Goal: Task Accomplishment & Management: Manage account settings

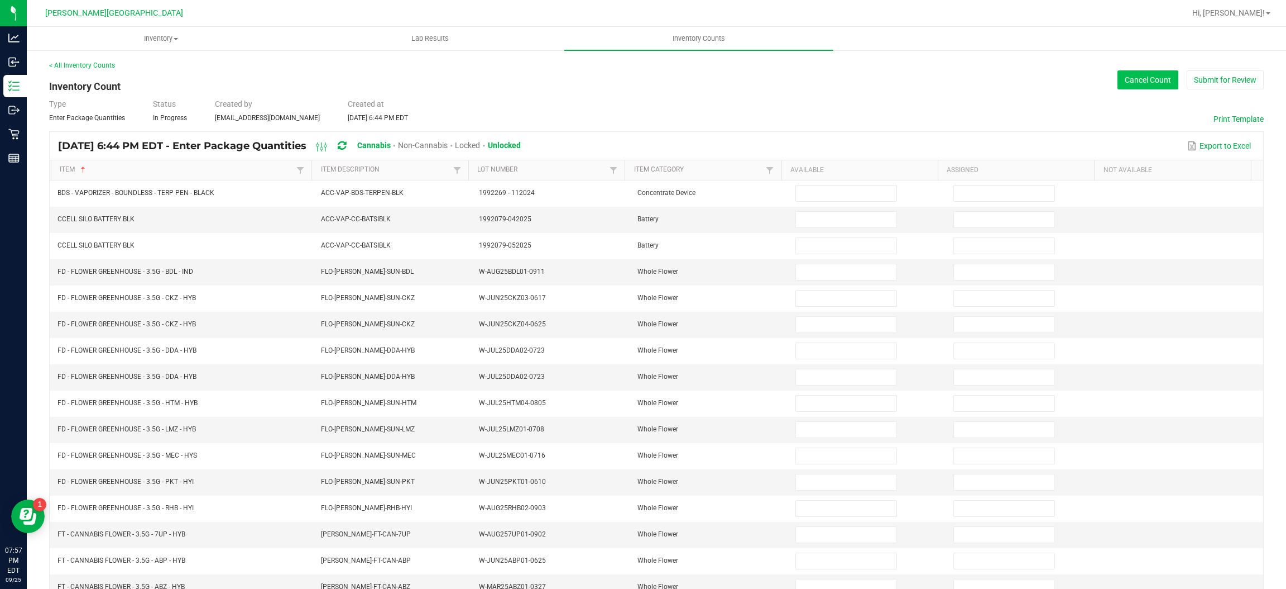
click at [1125, 83] on button "Cancel Count" at bounding box center [1148, 79] width 61 height 19
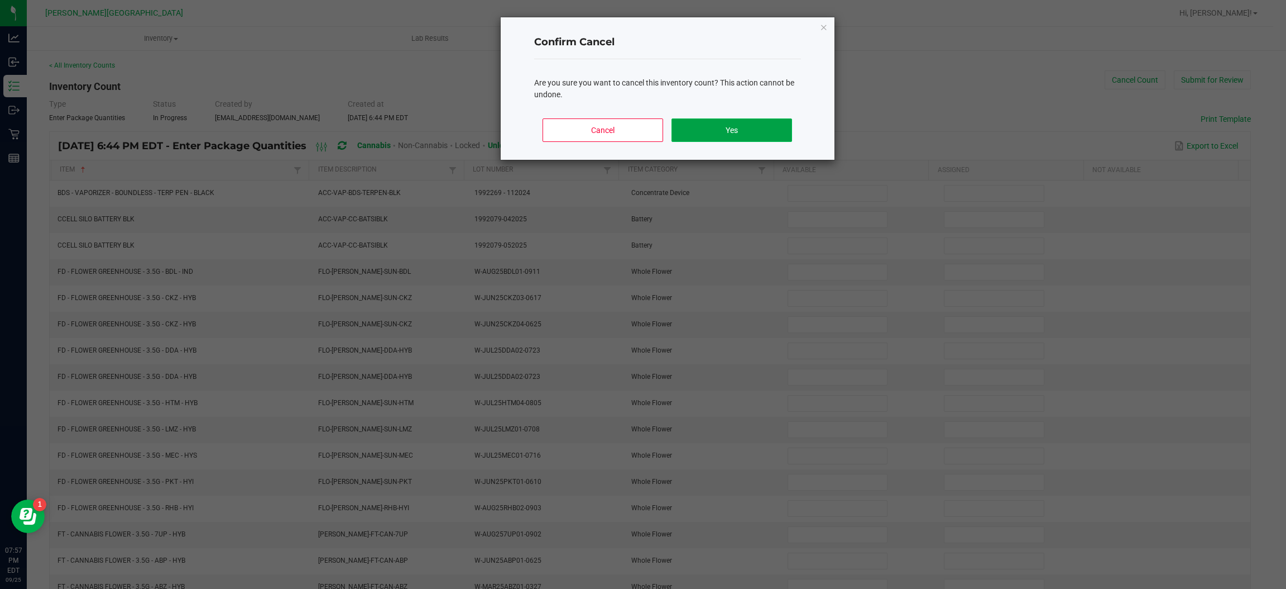
click at [715, 124] on button "Yes" at bounding box center [732, 129] width 120 height 23
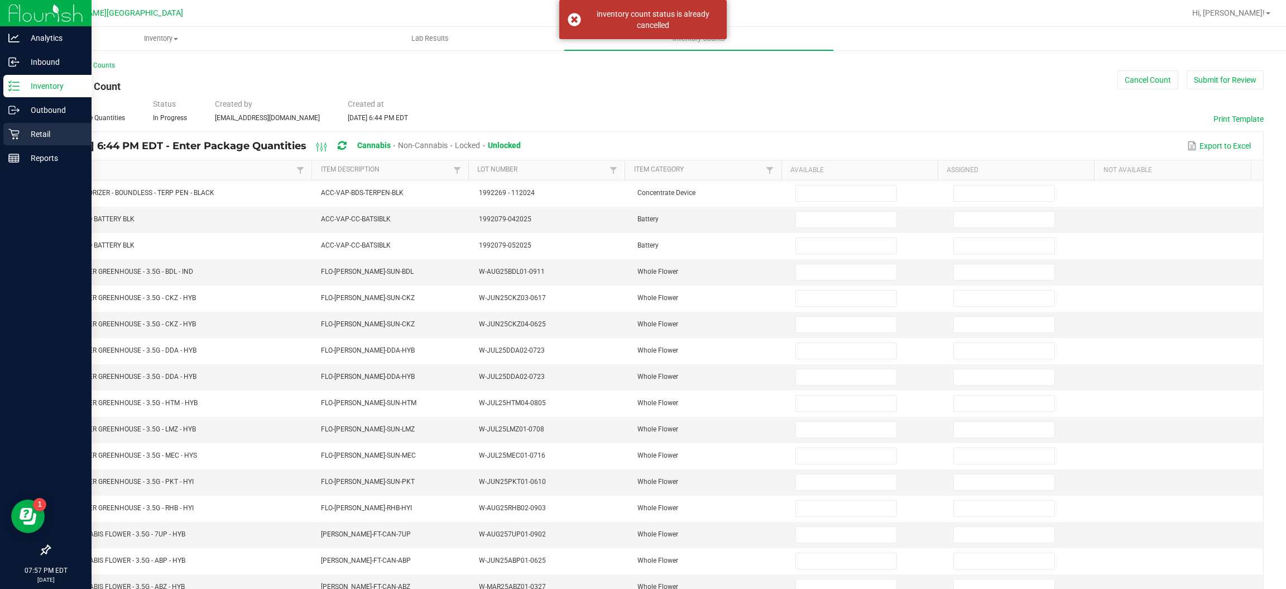
click at [62, 131] on p "Retail" at bounding box center [53, 133] width 67 height 13
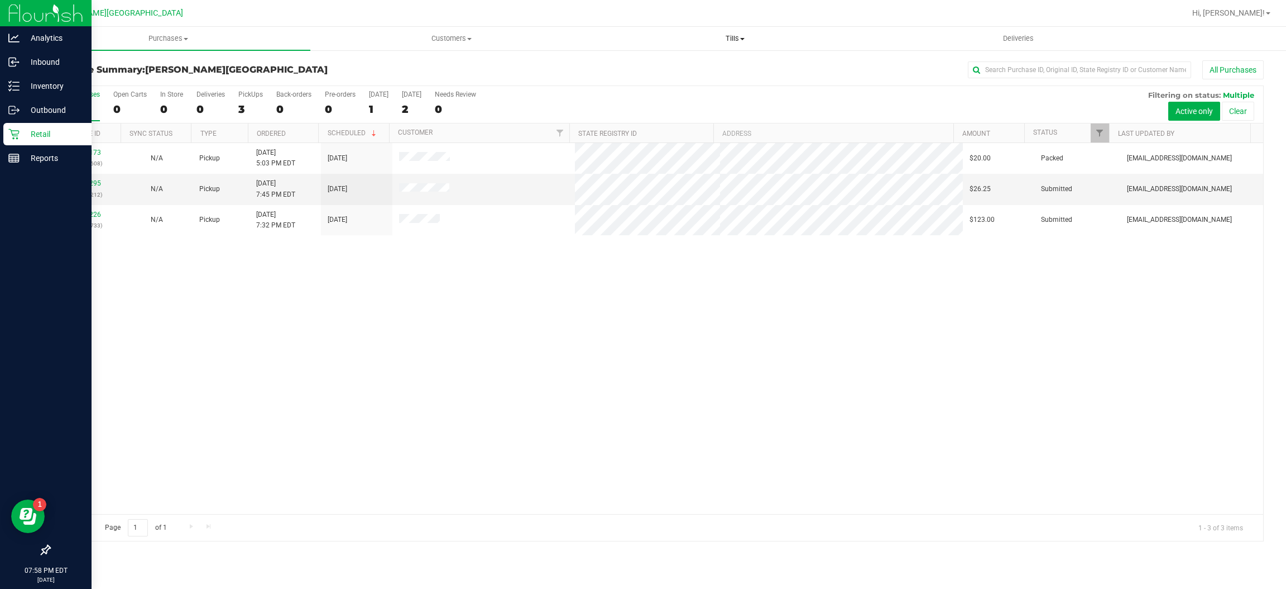
click at [729, 40] on span "Tills" at bounding box center [735, 39] width 283 height 10
click at [641, 73] on li "Manage tills" at bounding box center [736, 67] width 284 height 13
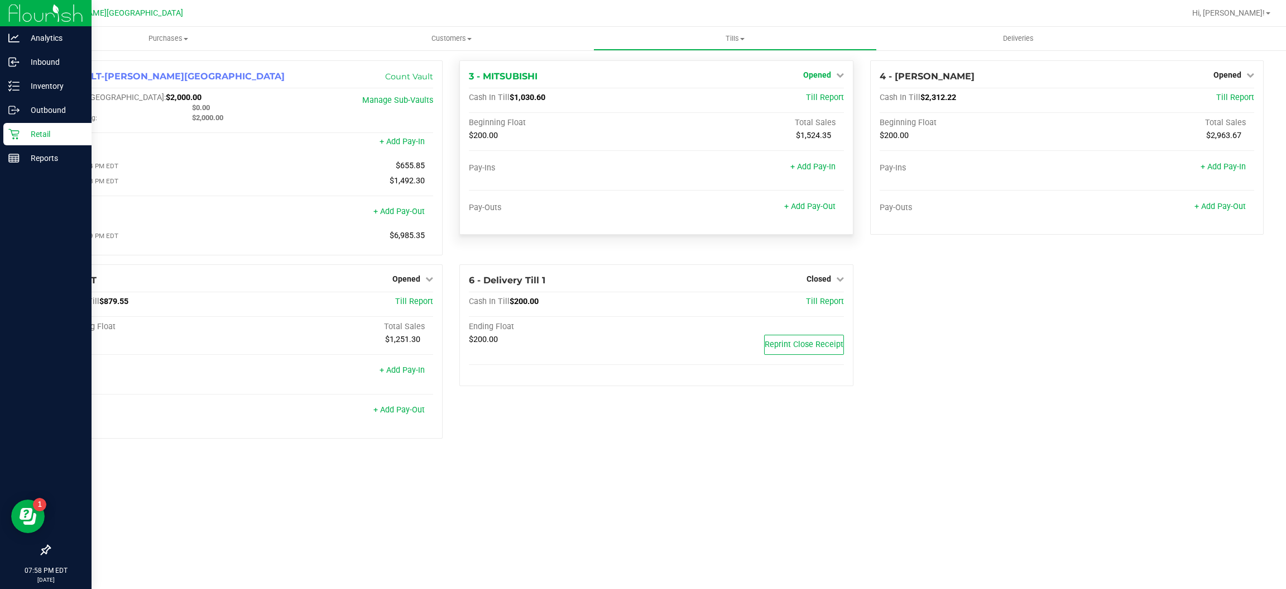
click at [819, 75] on span "Opened" at bounding box center [817, 74] width 28 height 9
click at [803, 100] on link "Close Till" at bounding box center [818, 98] width 30 height 9
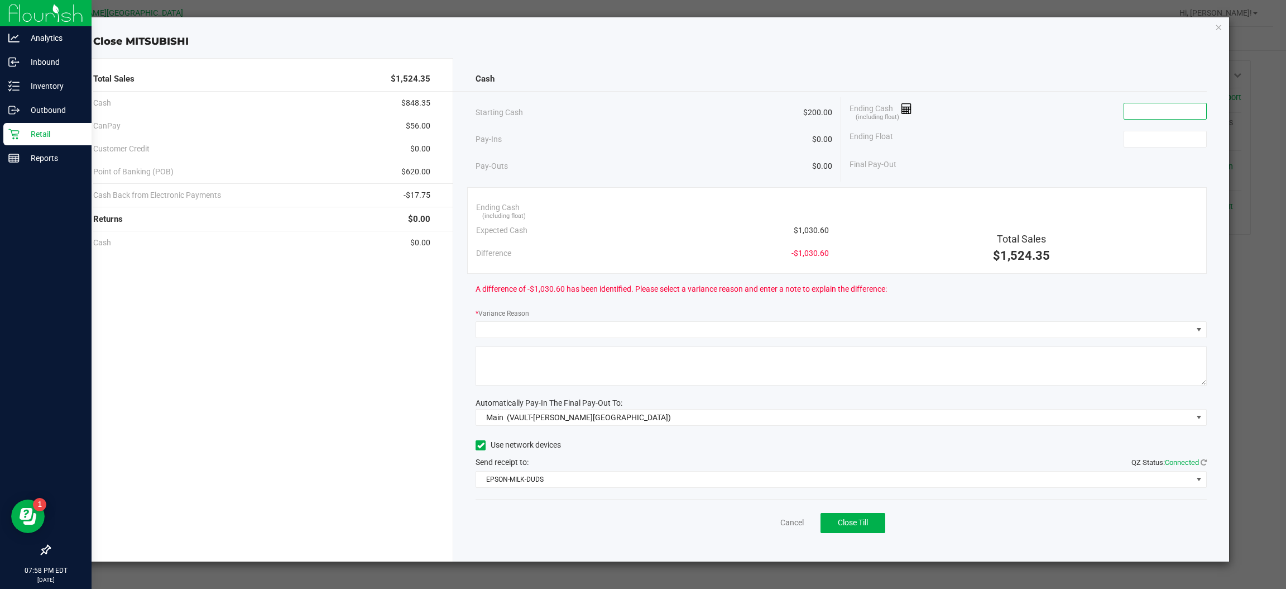
click at [1155, 105] on input at bounding box center [1166, 111] width 82 height 16
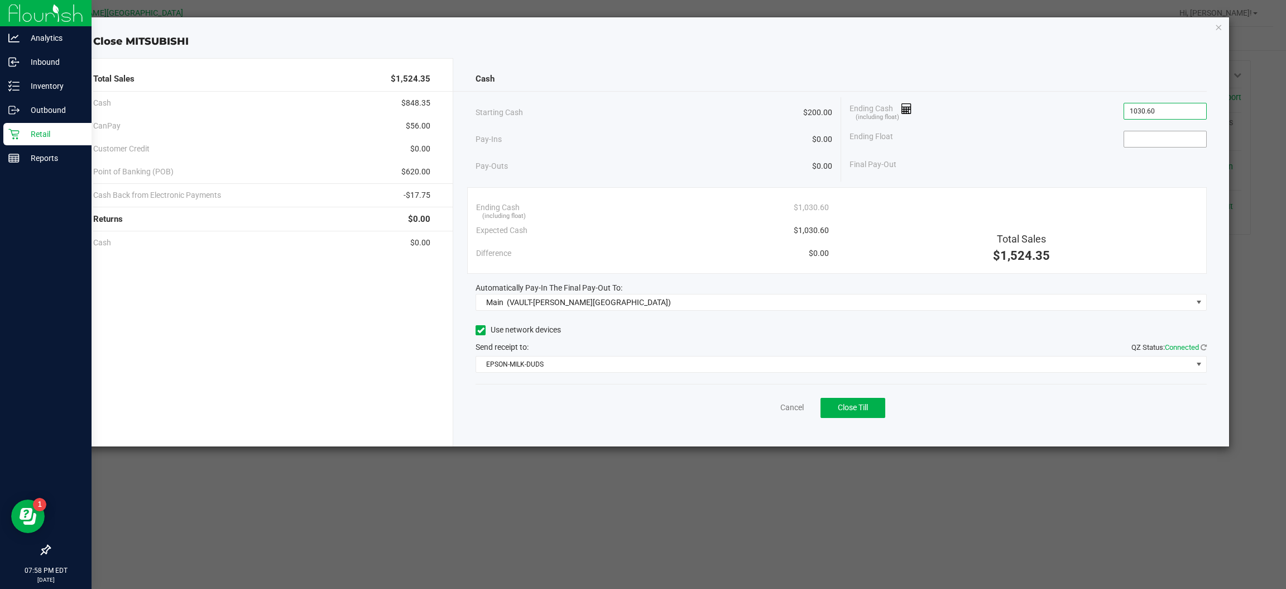
type input "$1,030.60"
click at [1152, 135] on input at bounding box center [1166, 139] width 82 height 16
type input "$200.00"
click at [1069, 130] on div "Ending Float $200.00" at bounding box center [1028, 139] width 357 height 28
click at [1002, 146] on div "Ending Float $200.00" at bounding box center [1028, 139] width 357 height 28
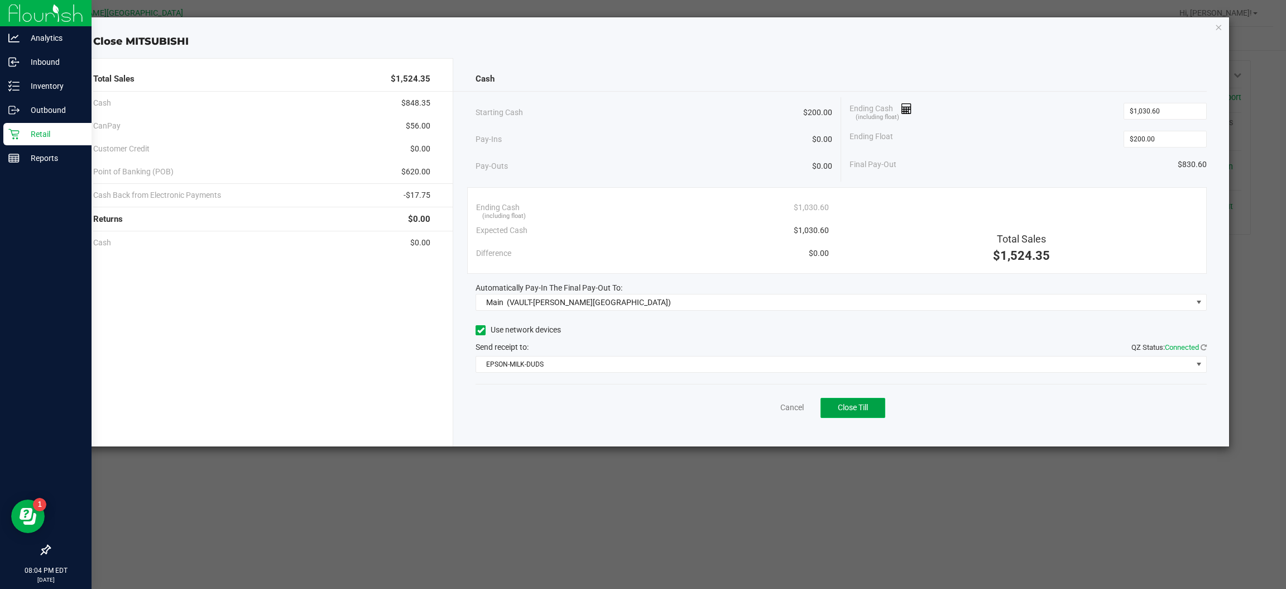
click at [841, 401] on button "Close Till" at bounding box center [853, 408] width 65 height 20
click at [774, 407] on link "Dismiss" at bounding box center [767, 407] width 27 height 12
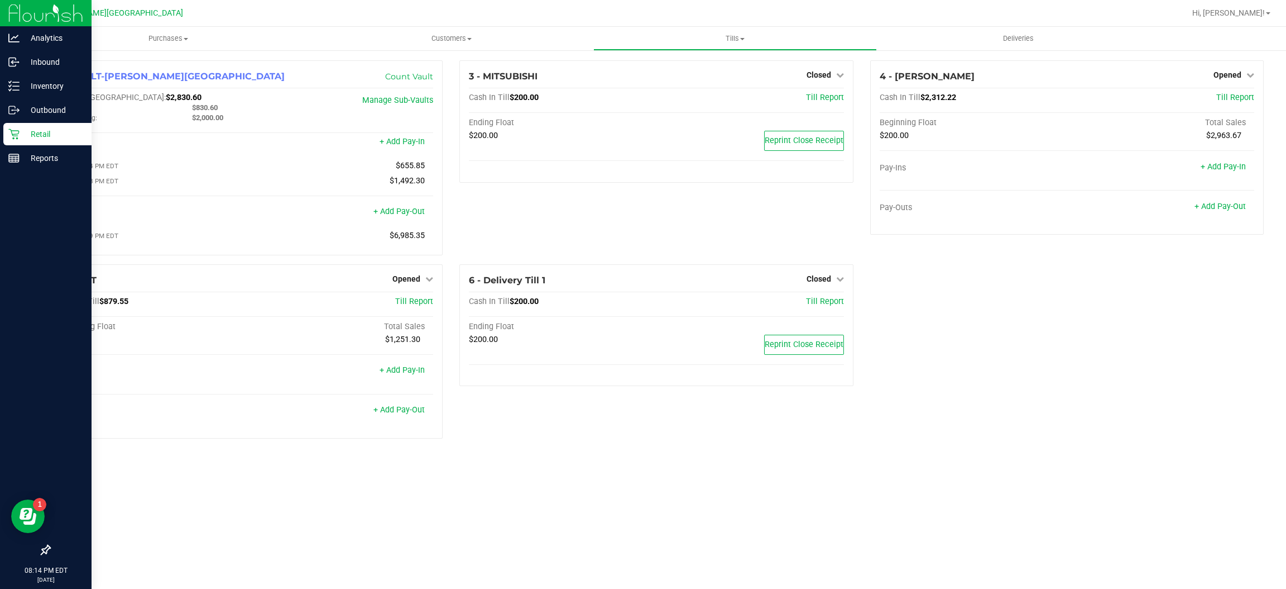
click at [11, 133] on icon at bounding box center [13, 133] width 11 height 11
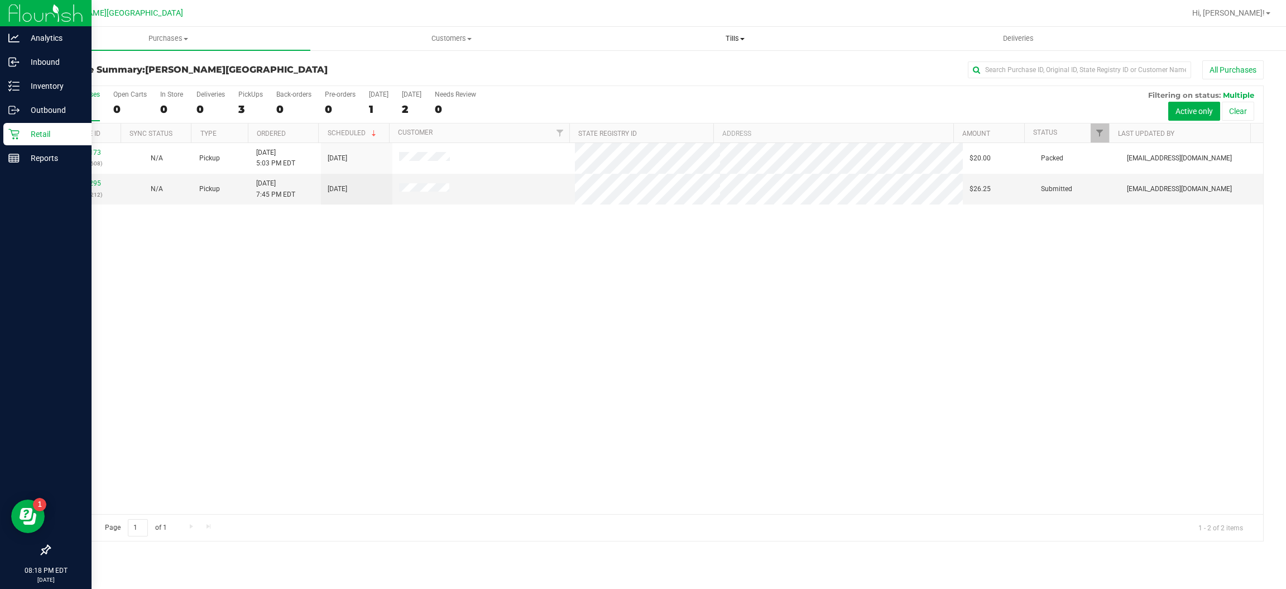
click at [732, 35] on span "Tills" at bounding box center [735, 39] width 283 height 10
click at [654, 63] on span "Manage tills" at bounding box center [631, 67] width 75 height 9
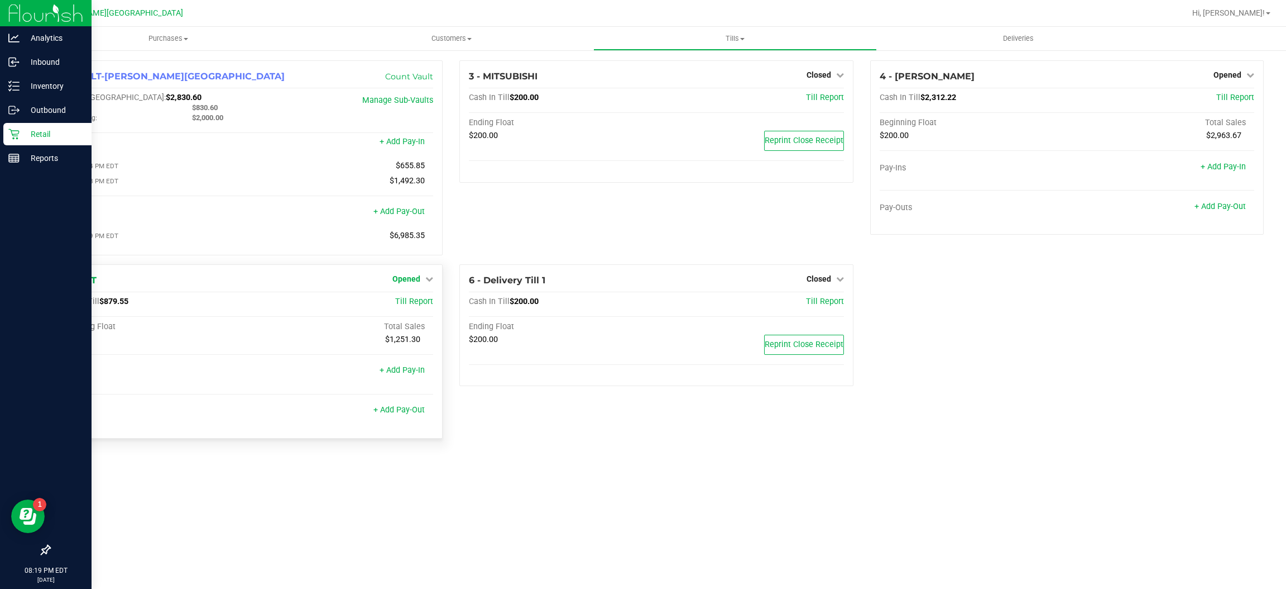
click at [405, 276] on span "Opened" at bounding box center [407, 278] width 28 height 9
click at [405, 300] on link "Close Till" at bounding box center [408, 301] width 30 height 9
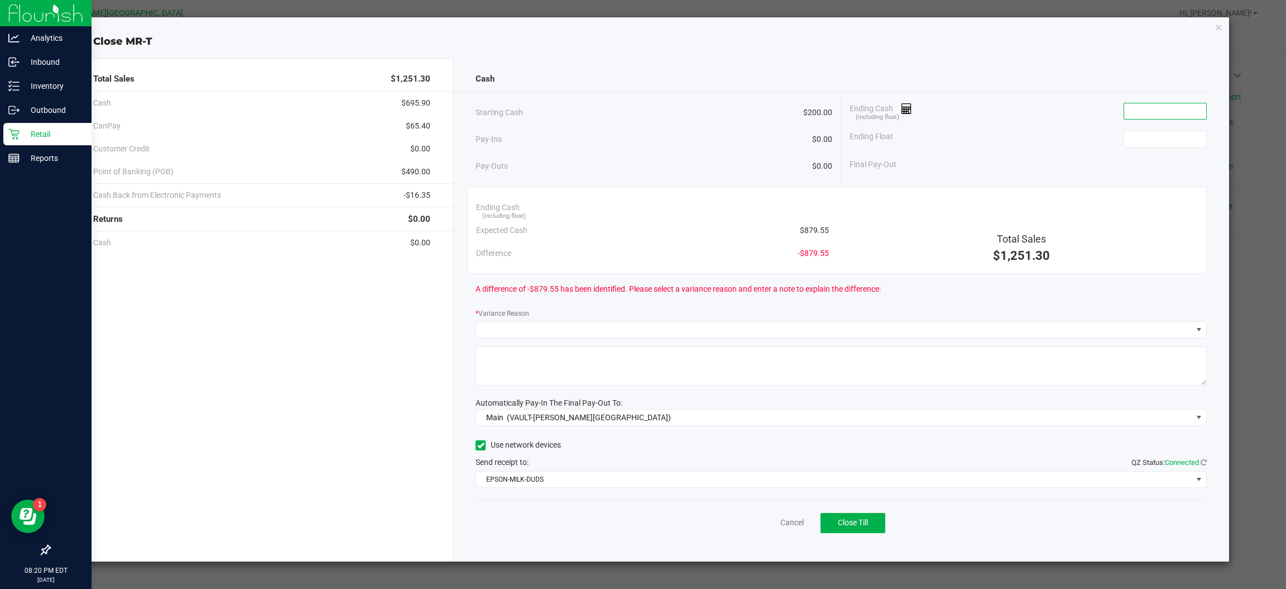
click at [1172, 115] on input at bounding box center [1166, 111] width 82 height 16
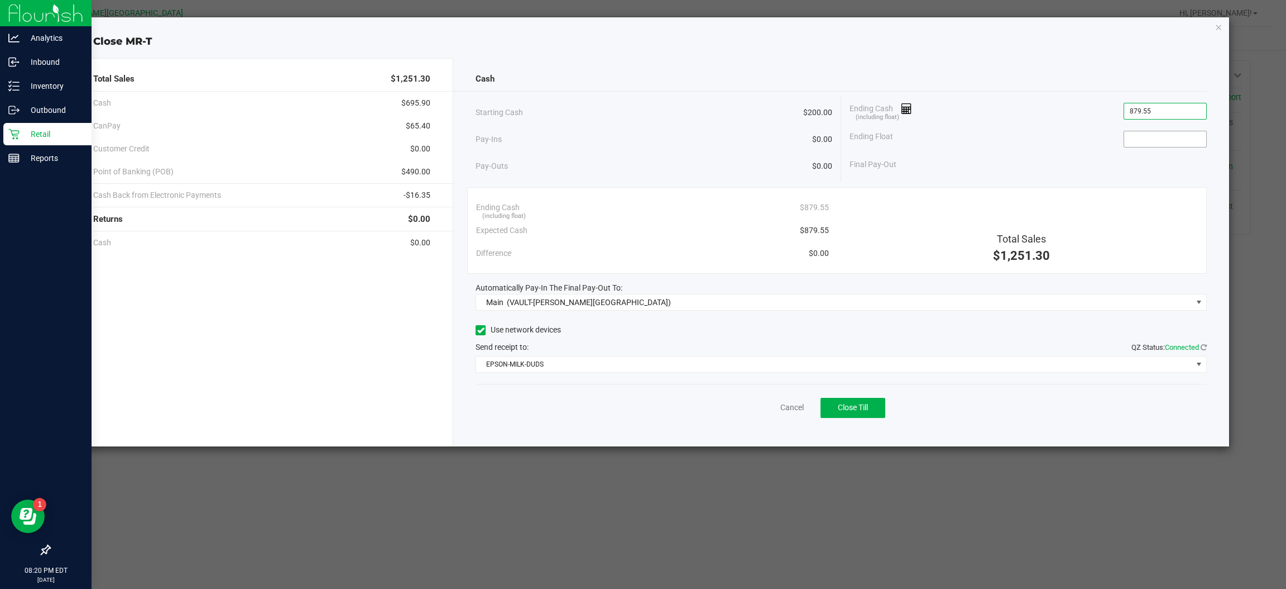
type input "$879.55"
click at [1156, 135] on input at bounding box center [1166, 139] width 82 height 16
type input "$200.00"
click at [1078, 125] on div "Ending Float $200.00" at bounding box center [1028, 139] width 357 height 28
click at [1079, 127] on div "Ending Float $200.00" at bounding box center [1028, 139] width 357 height 28
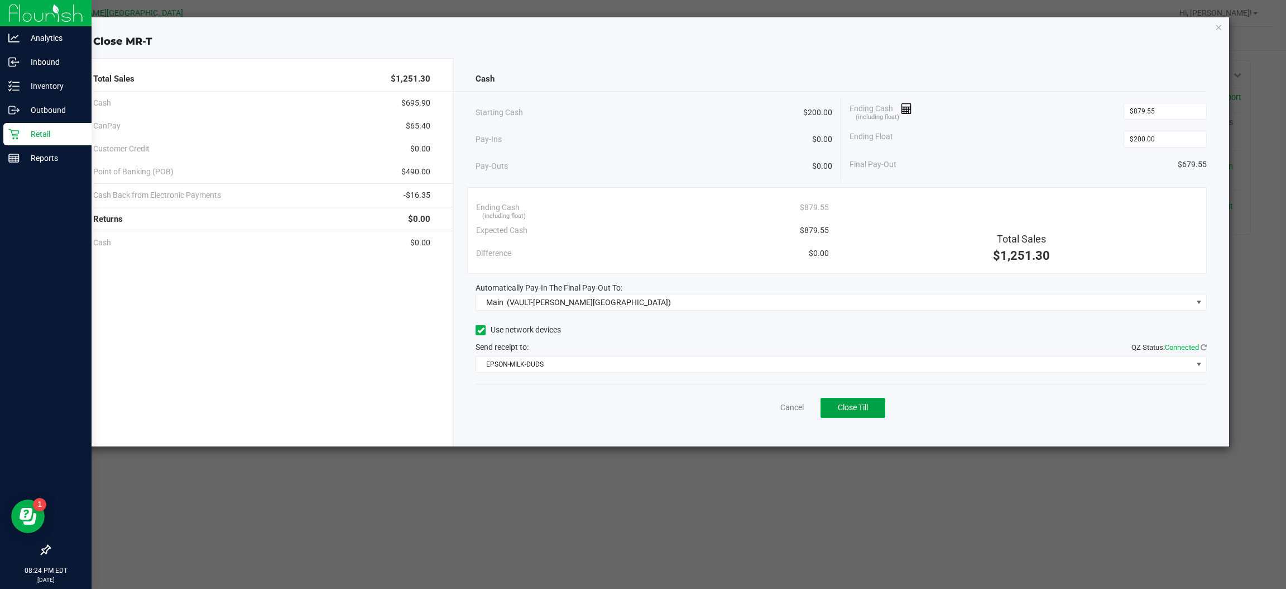
click at [875, 406] on button "Close Till" at bounding box center [853, 408] width 65 height 20
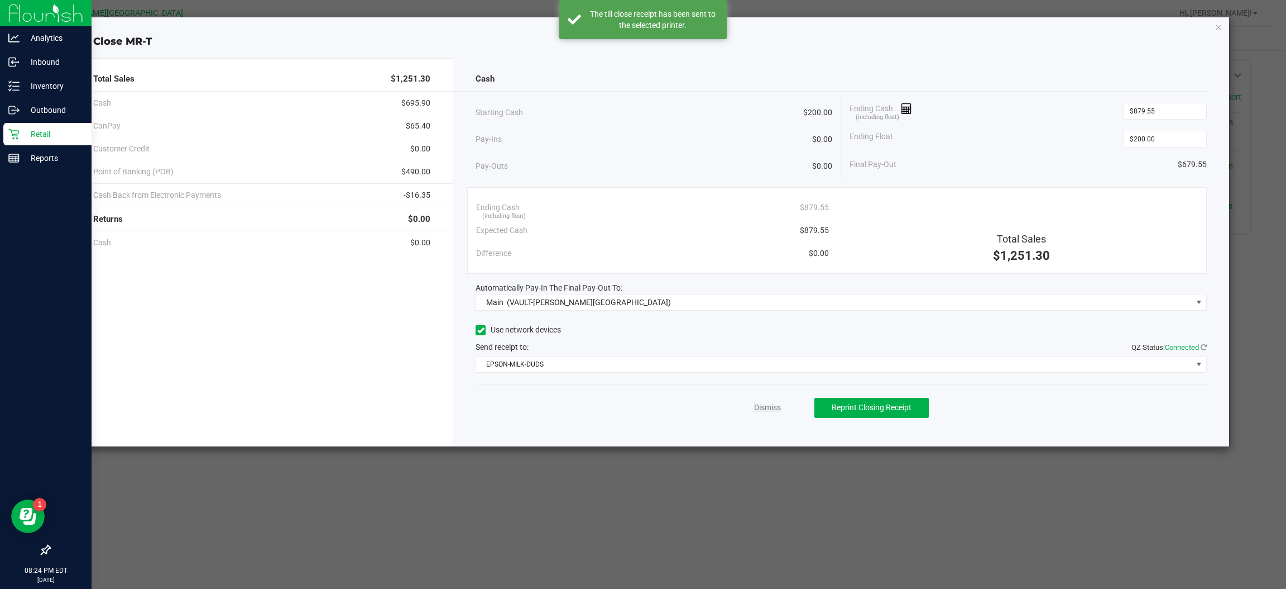
click at [762, 408] on link "Dismiss" at bounding box center [767, 407] width 27 height 12
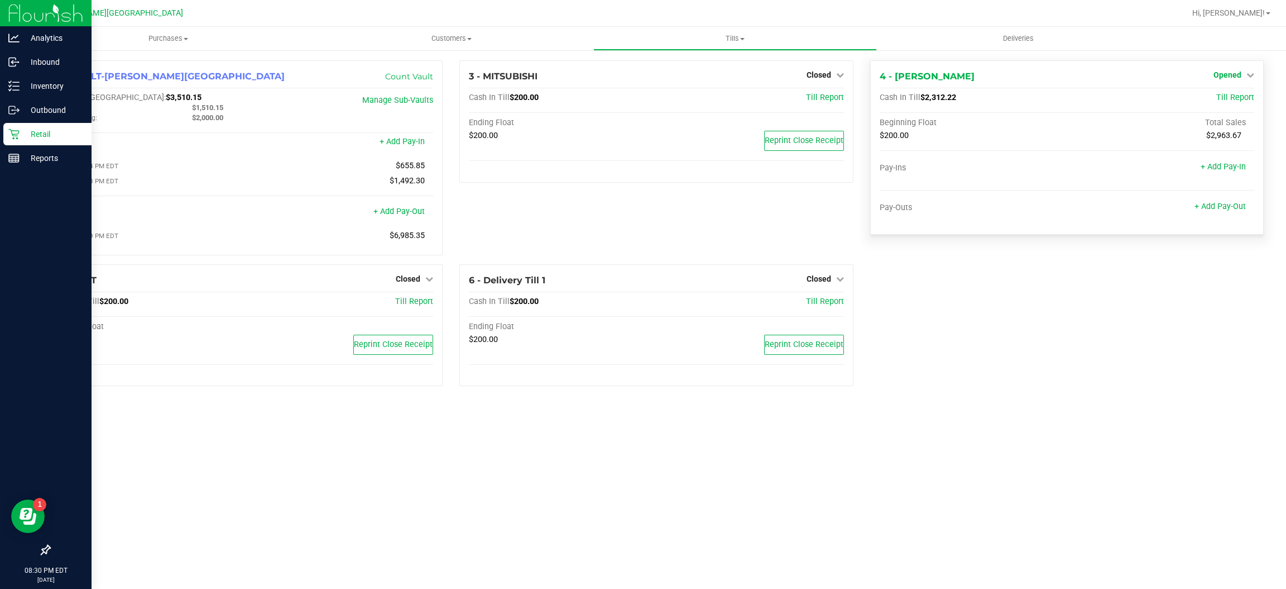
click at [1237, 75] on span "Opened" at bounding box center [1228, 74] width 28 height 9
click at [1216, 100] on link "Close Till" at bounding box center [1229, 98] width 30 height 9
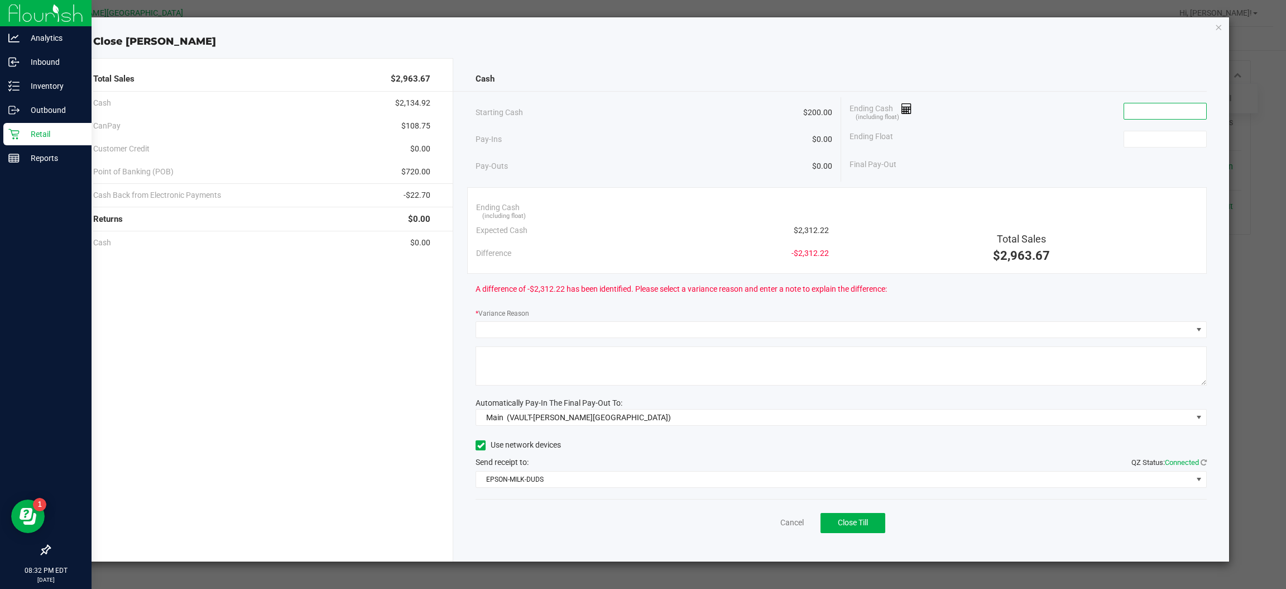
click at [1163, 103] on input at bounding box center [1166, 111] width 82 height 16
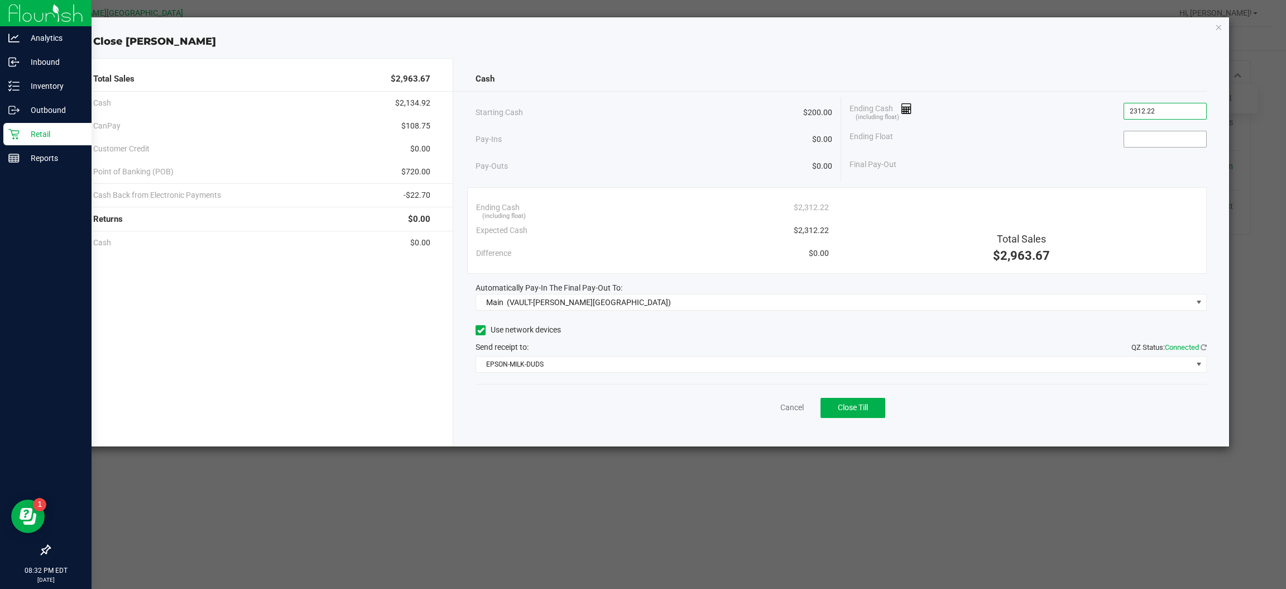
type input "$2,312.22"
click at [1149, 141] on input at bounding box center [1166, 139] width 82 height 16
type input "$200.00"
click at [1087, 141] on div "Ending Float $200.00" at bounding box center [1028, 139] width 357 height 28
click at [866, 409] on span "Close Till" at bounding box center [853, 407] width 30 height 9
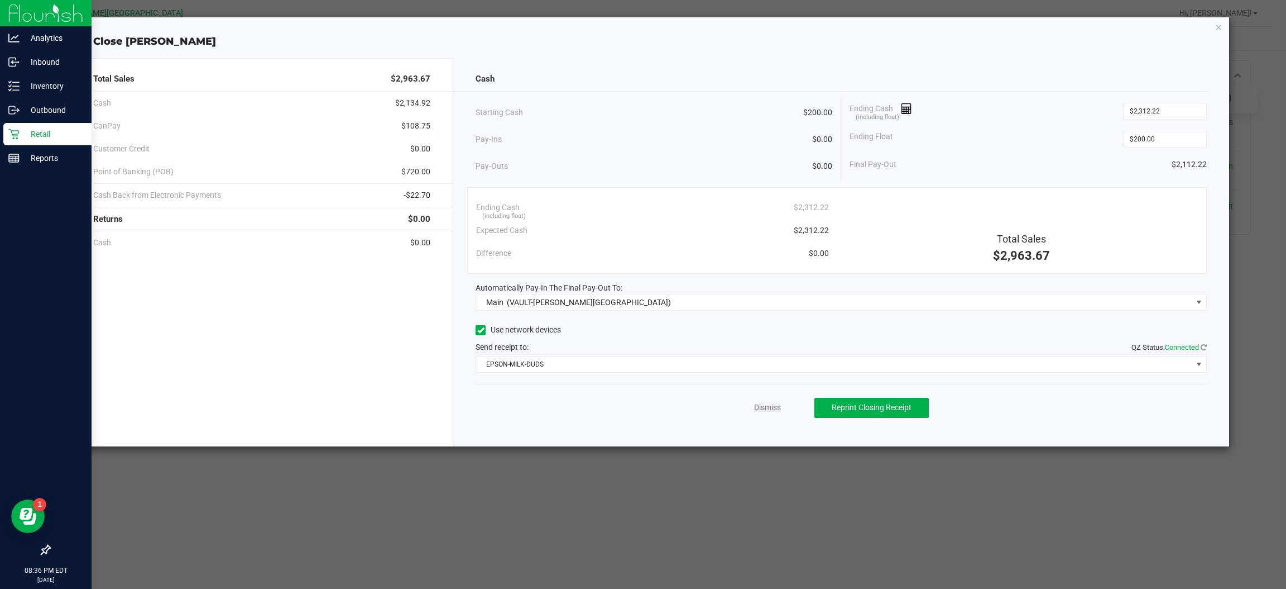
click at [758, 409] on link "Dismiss" at bounding box center [767, 407] width 27 height 12
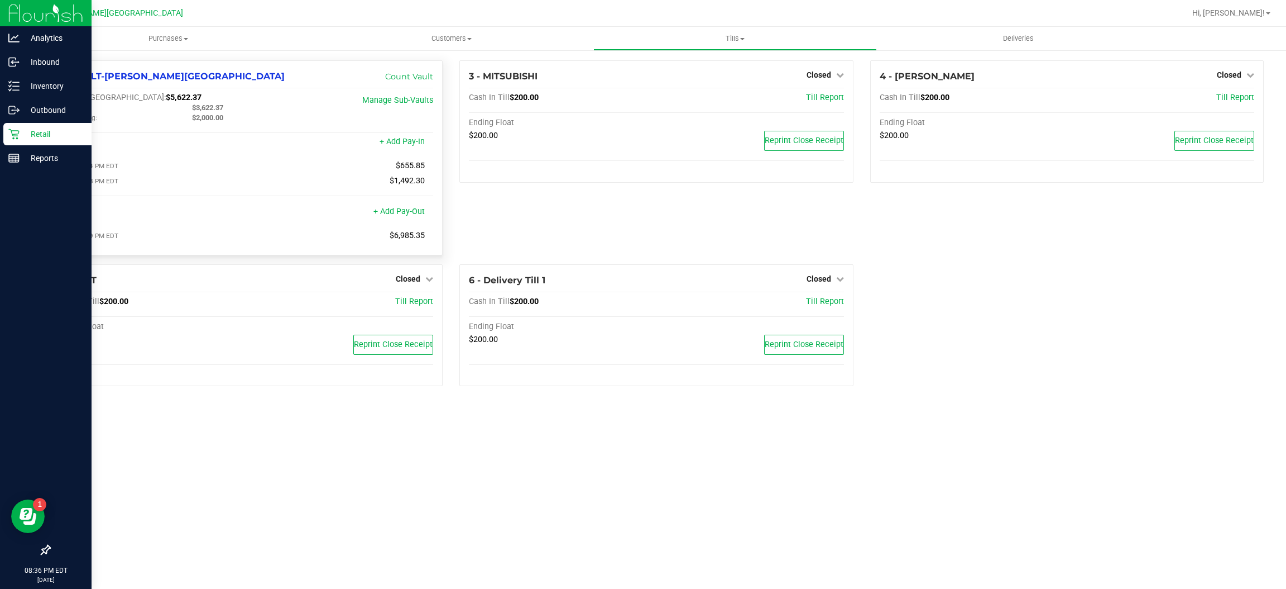
drag, startPoint x: 260, startPoint y: 105, endPoint x: 198, endPoint y: 104, distance: 61.4
click at [319, 99] on div "Manage Sub-Vaults" at bounding box center [371, 99] width 125 height 13
drag, startPoint x: 243, startPoint y: 104, endPoint x: 196, endPoint y: 106, distance: 47.0
click at [196, 106] on div "$3,622.37" at bounding box center [250, 108] width 133 height 10
copy span "3,622.37"
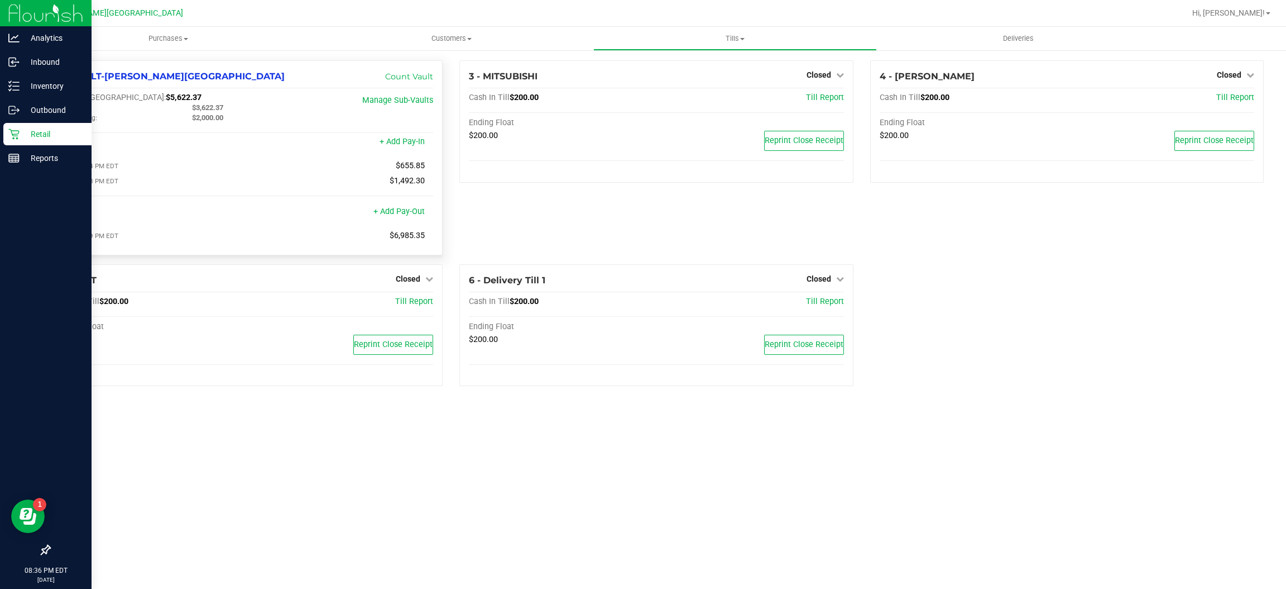
click at [160, 93] on div "Cash In Vault: $5,622.37" at bounding box center [184, 98] width 250 height 10
drag, startPoint x: 156, startPoint y: 94, endPoint x: 115, endPoint y: 97, distance: 41.5
click at [115, 97] on div "Cash In Vault: $5,622.37" at bounding box center [184, 98] width 250 height 10
copy span "5,622.37"
click at [16, 161] on icon at bounding box center [13, 157] width 11 height 11
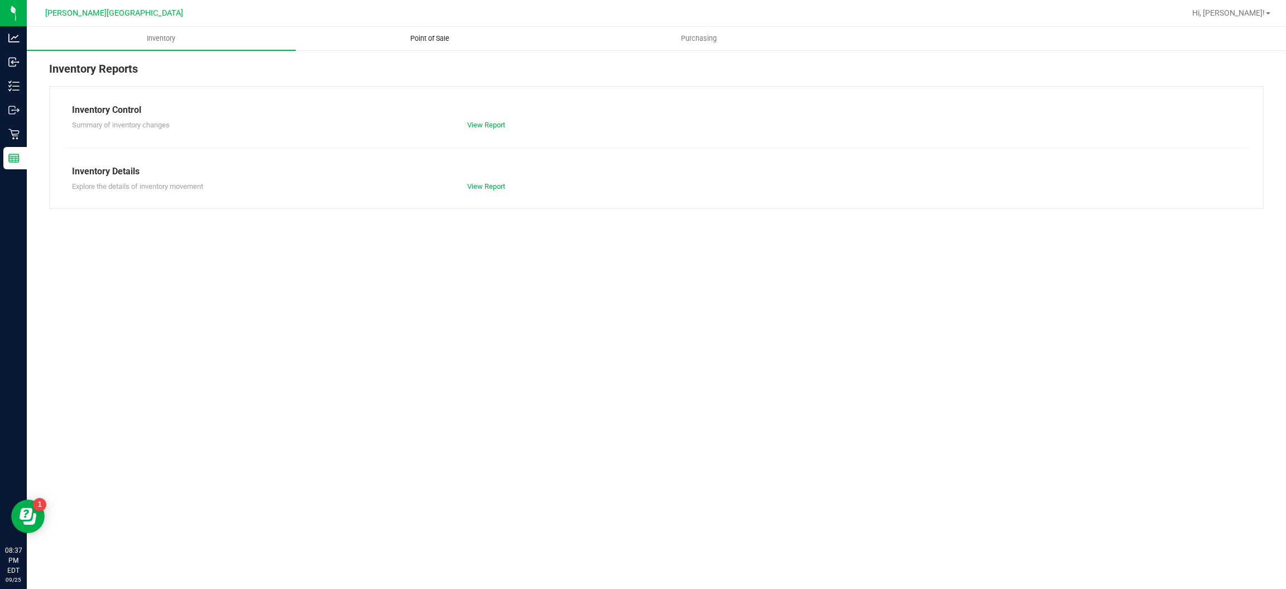
click at [433, 38] on span "Point of Sale" at bounding box center [429, 39] width 69 height 10
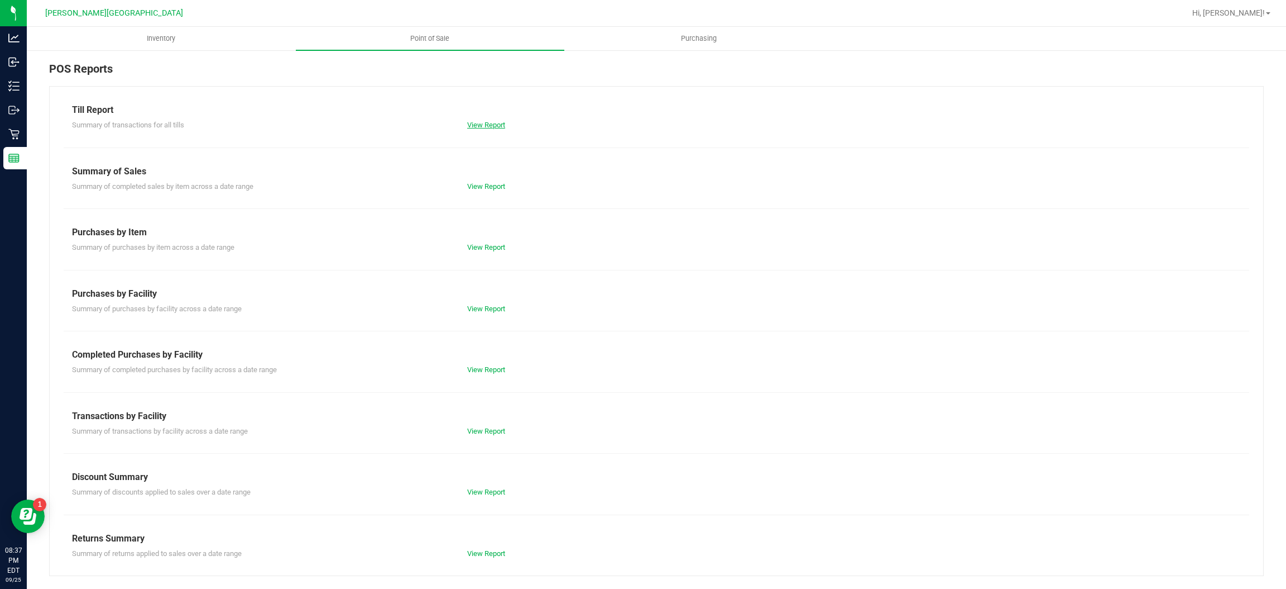
click at [481, 125] on link "View Report" at bounding box center [486, 125] width 38 height 8
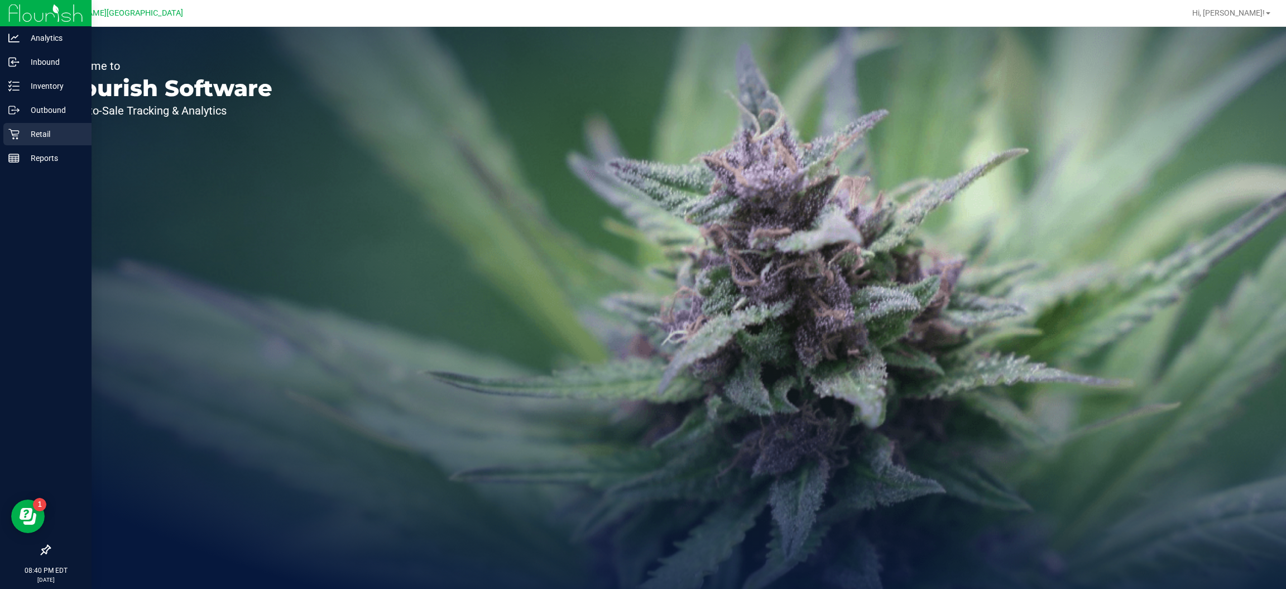
click at [26, 140] on p "Retail" at bounding box center [53, 133] width 67 height 13
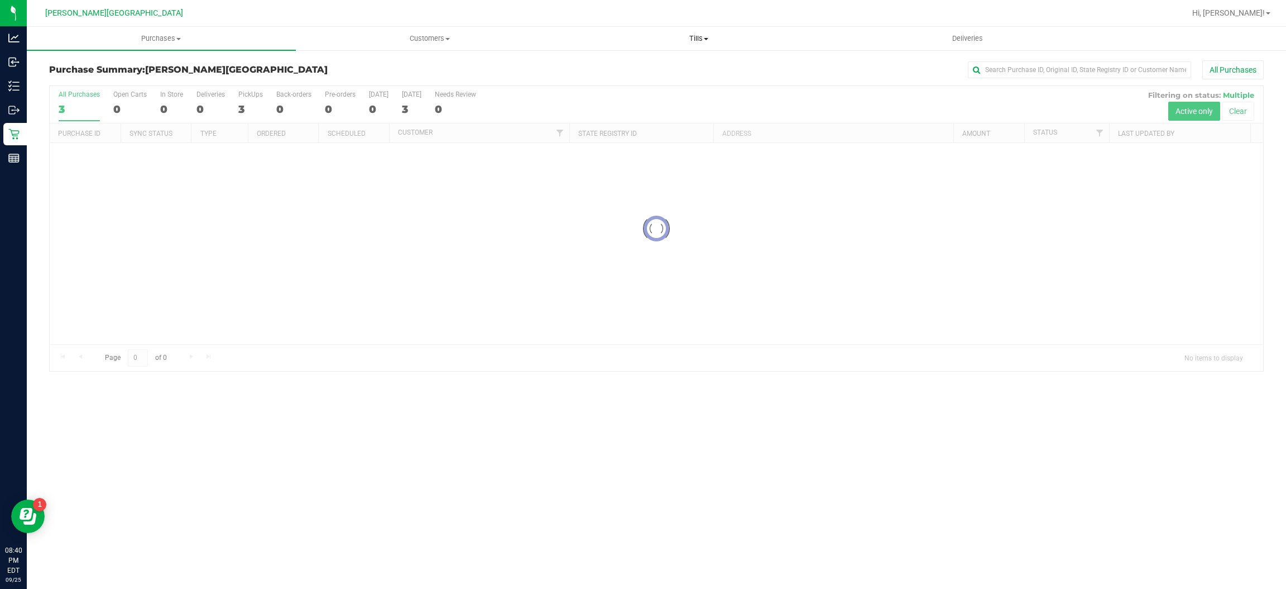
click at [701, 39] on span "Tills" at bounding box center [699, 39] width 268 height 10
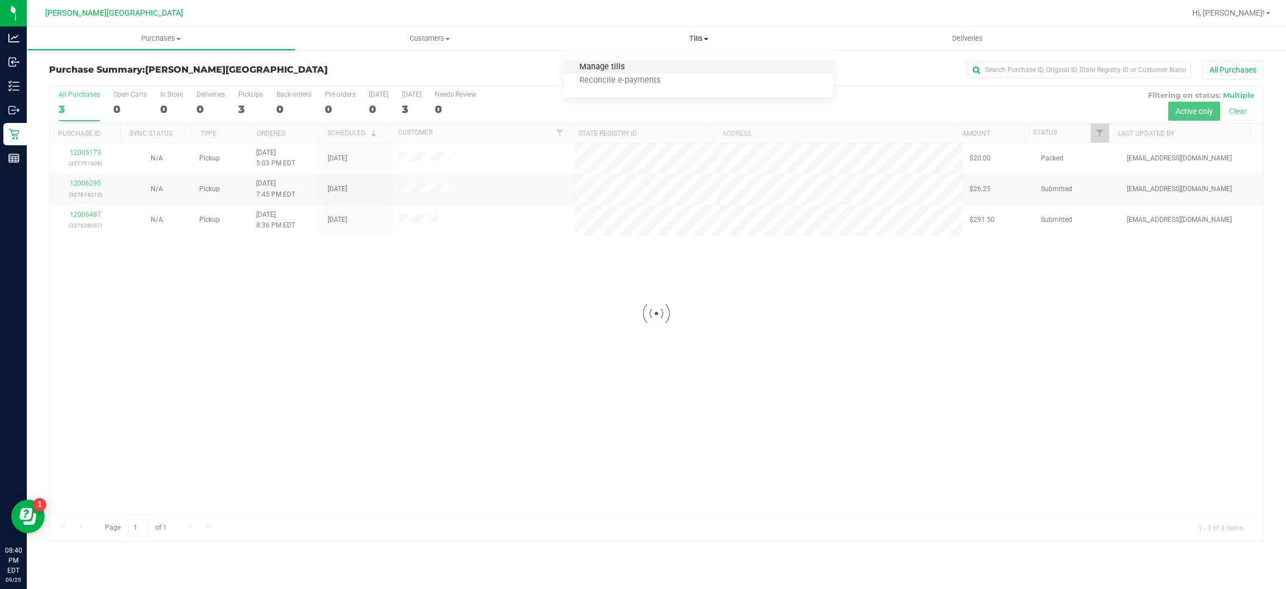
click at [624, 69] on span "Manage tills" at bounding box center [602, 67] width 75 height 9
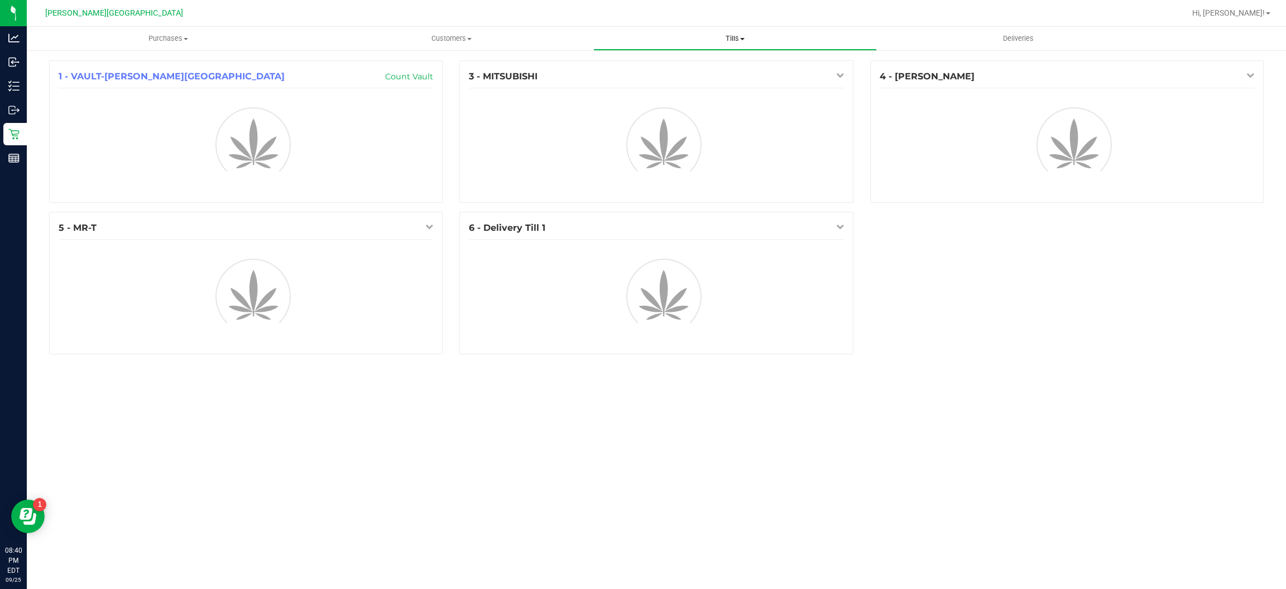
click at [733, 45] on uib-tab-heading "Tills Manage tills Reconcile e-payments" at bounding box center [735, 38] width 283 height 22
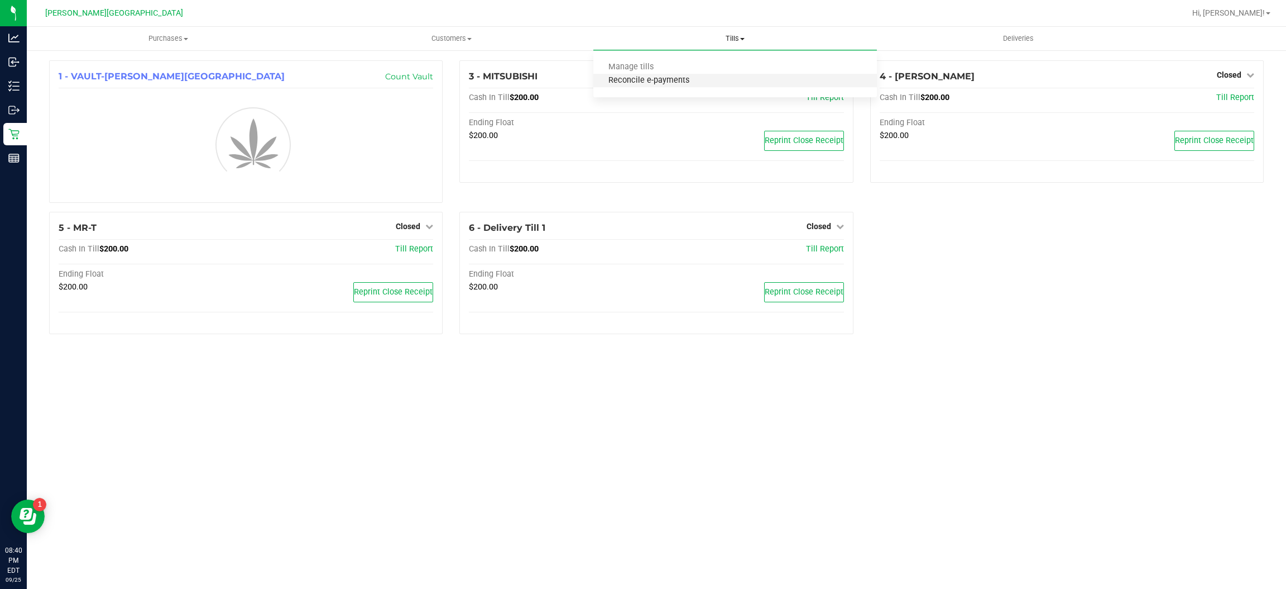
click at [673, 78] on span "Reconcile e-payments" at bounding box center [649, 80] width 111 height 9
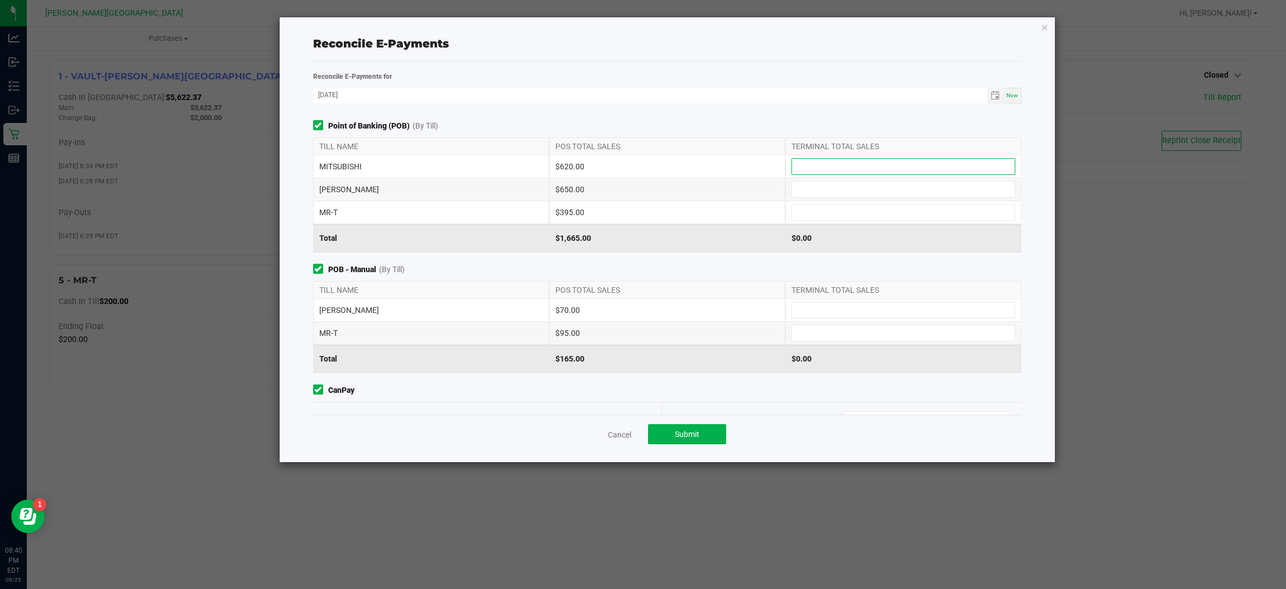
drag, startPoint x: 892, startPoint y: 170, endPoint x: 902, endPoint y: 161, distance: 13.8
click at [892, 166] on input at bounding box center [903, 167] width 223 height 16
type input "$620.00"
click at [900, 189] on input at bounding box center [903, 189] width 223 height 16
type input "$650.00"
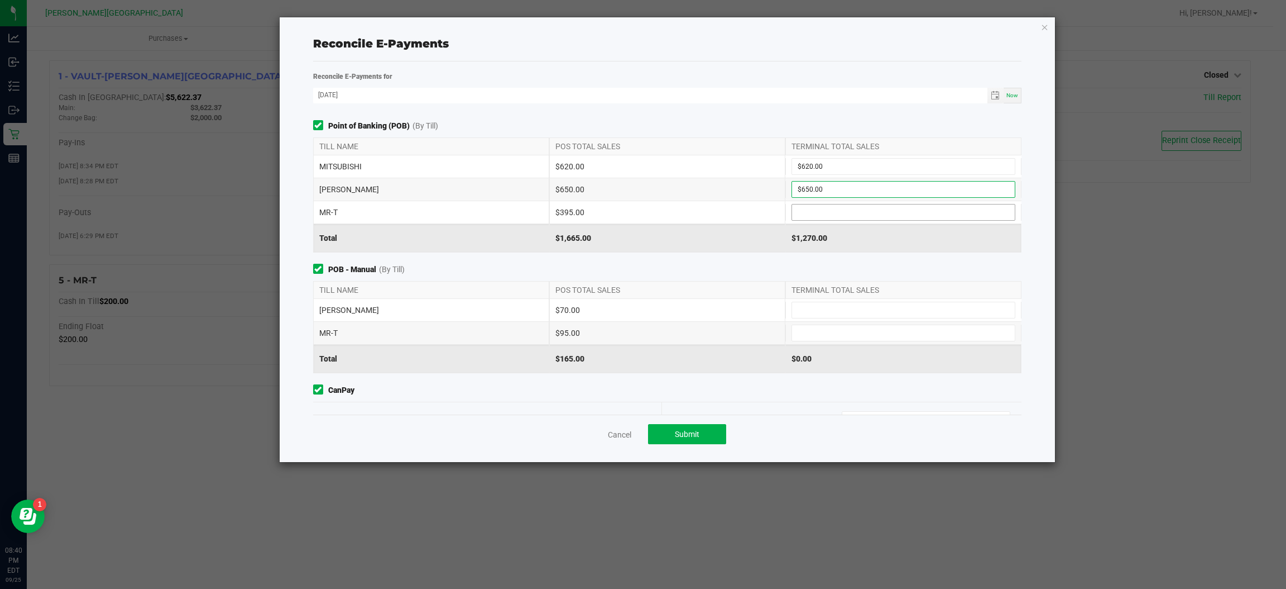
click at [910, 209] on input at bounding box center [903, 212] width 223 height 16
type input "$395.00"
click at [722, 273] on span "POB - Manual (By Till)" at bounding box center [667, 270] width 709 height 12
click at [955, 310] on input at bounding box center [903, 310] width 223 height 16
type input "$70.00"
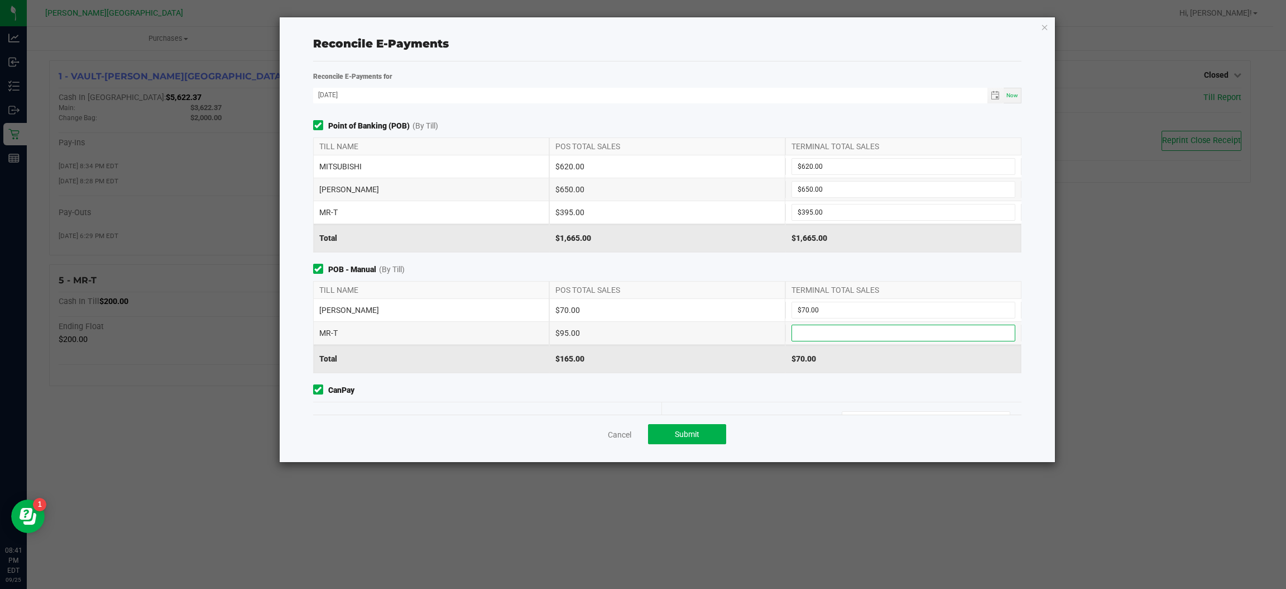
click at [936, 337] on input at bounding box center [903, 333] width 223 height 16
type input "$95.00"
click at [730, 279] on div "POB - Manual (By Till) TILL NAME POS TOTAL SALES TERMINAL TOTAL SALES NASH-TAYL…" at bounding box center [667, 318] width 725 height 109
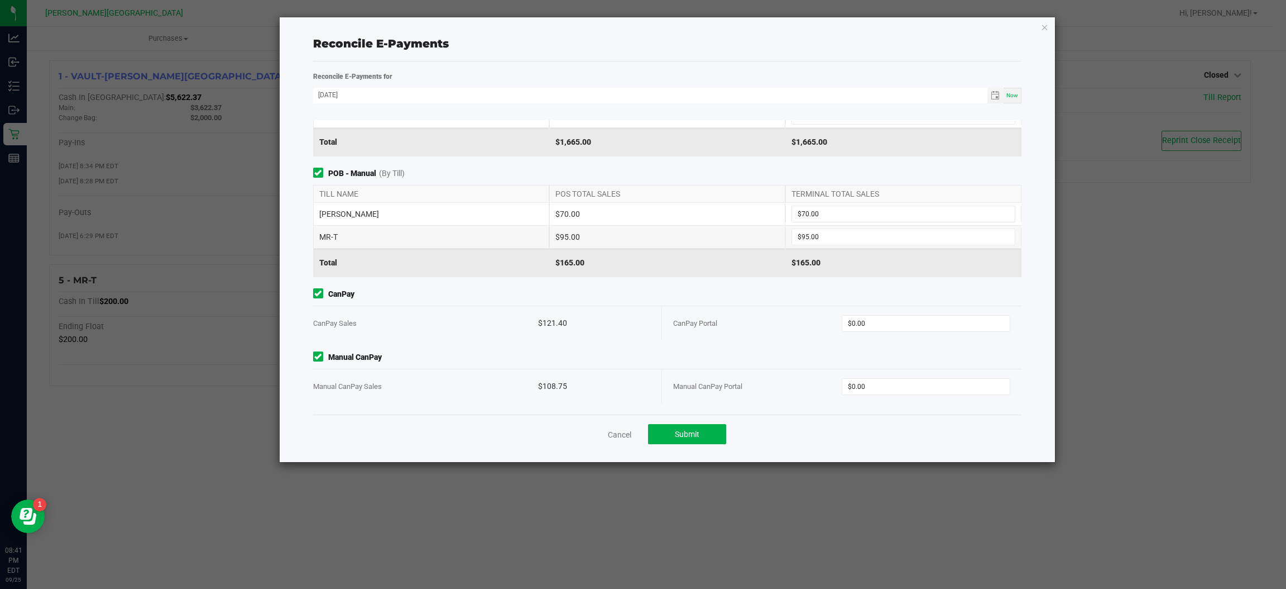
scroll to position [97, 0]
click at [873, 323] on input "0" at bounding box center [927, 323] width 168 height 16
type input "$121.40"
click at [905, 378] on div "$0.00" at bounding box center [926, 386] width 169 height 17
click at [905, 379] on input "0" at bounding box center [927, 387] width 168 height 16
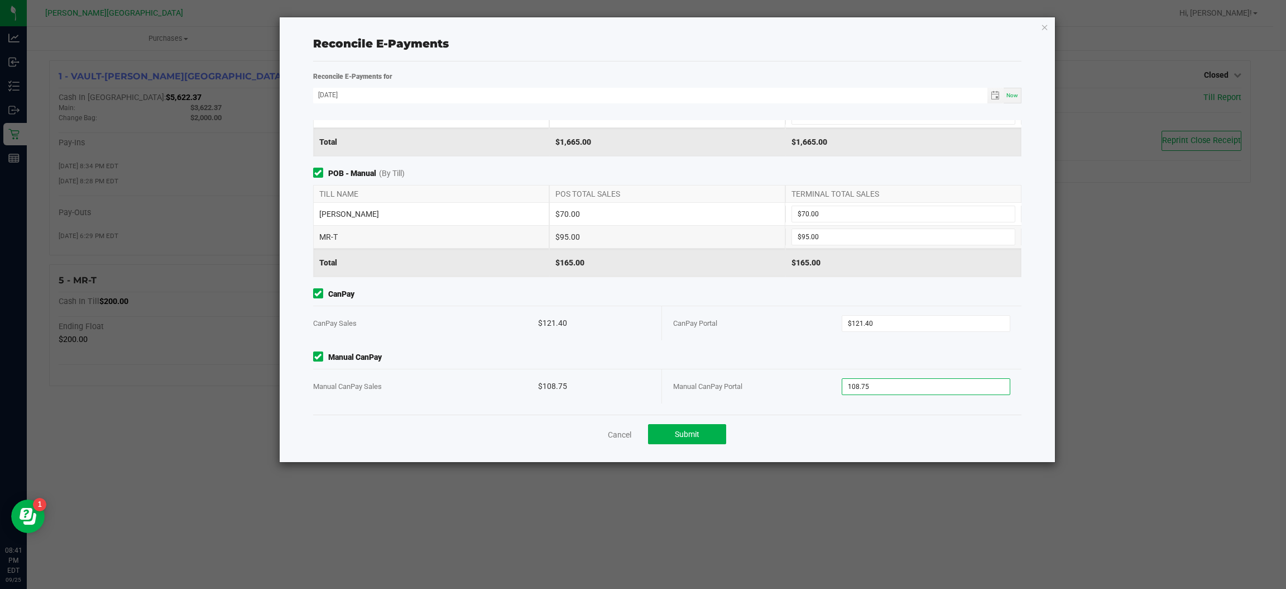
type input "$108.75"
click at [760, 370] on div "Manual CanPay Portal" at bounding box center [757, 386] width 169 height 34
click at [716, 438] on button "Submit" at bounding box center [687, 434] width 78 height 20
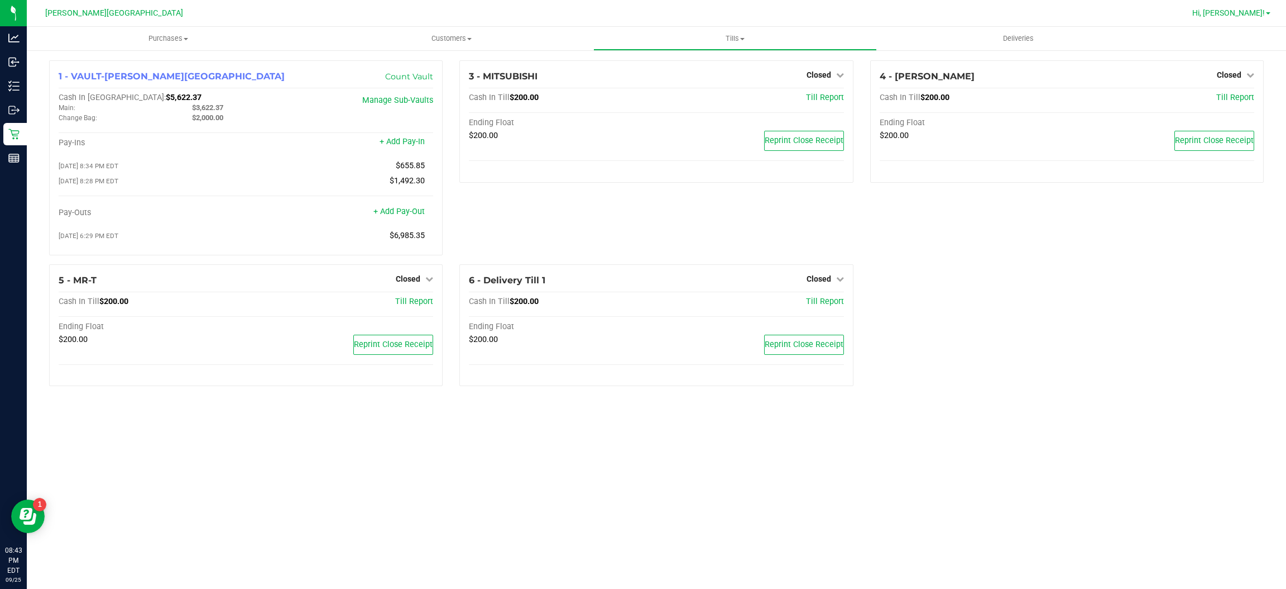
click at [1247, 13] on span "Hi, [PERSON_NAME]!" at bounding box center [1229, 12] width 73 height 9
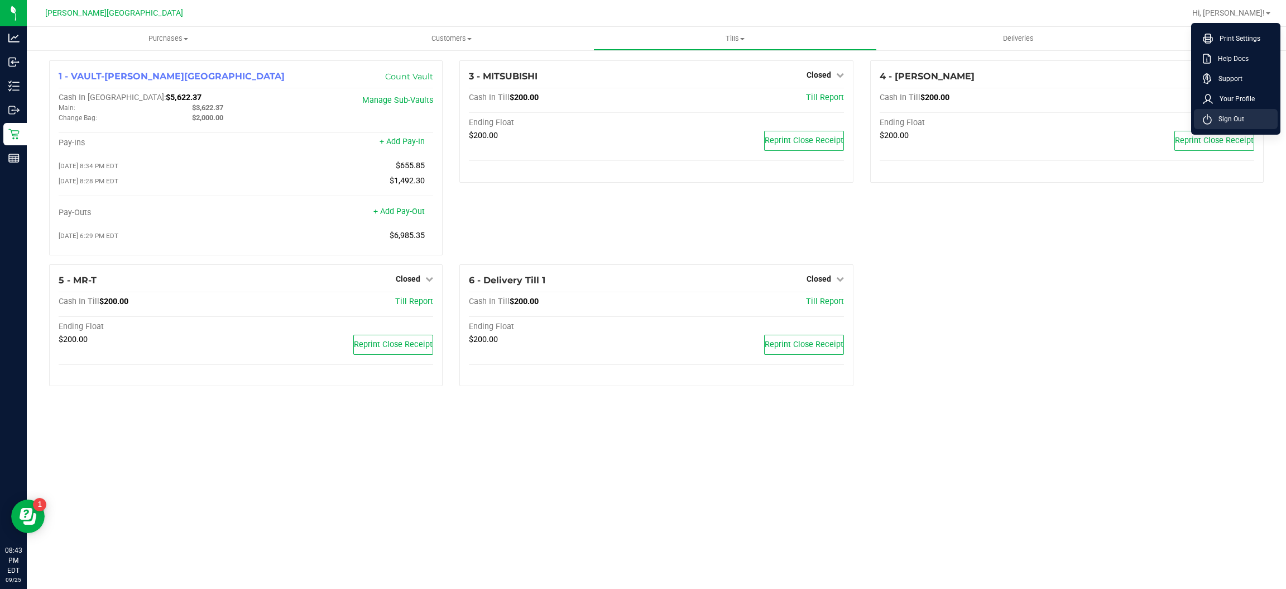
click at [1229, 114] on span "Sign Out" at bounding box center [1228, 118] width 32 height 11
